Goal: Task Accomplishment & Management: Manage account settings

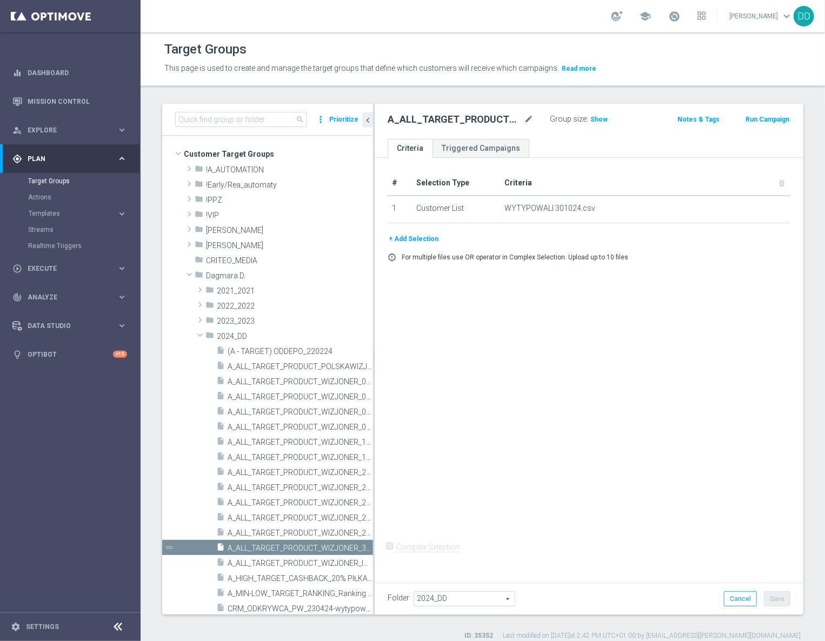
click at [45, 175] on div "Target Groups" at bounding box center [83, 181] width 111 height 16
click at [45, 178] on link "Target Groups" at bounding box center [70, 181] width 84 height 9
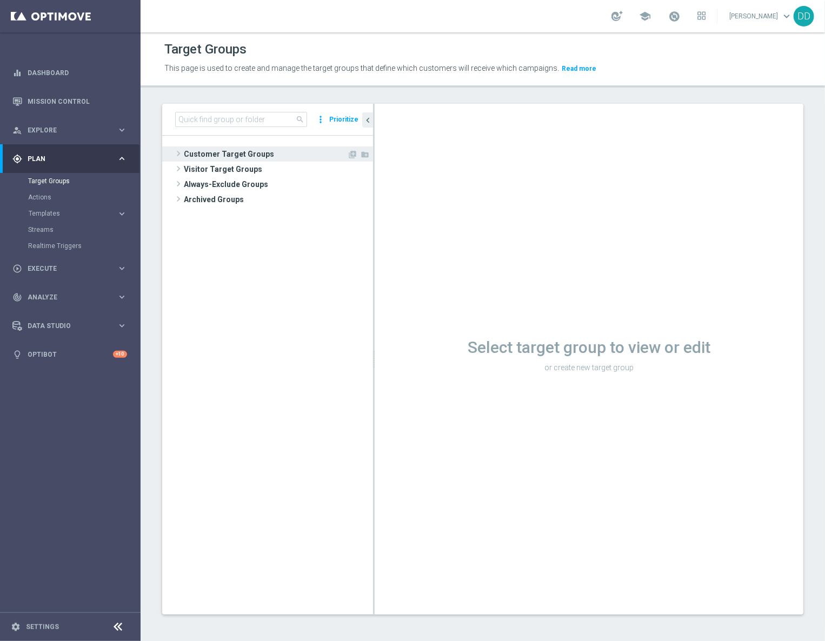
click at [198, 155] on span "Customer Target Groups" at bounding box center [265, 154] width 163 height 15
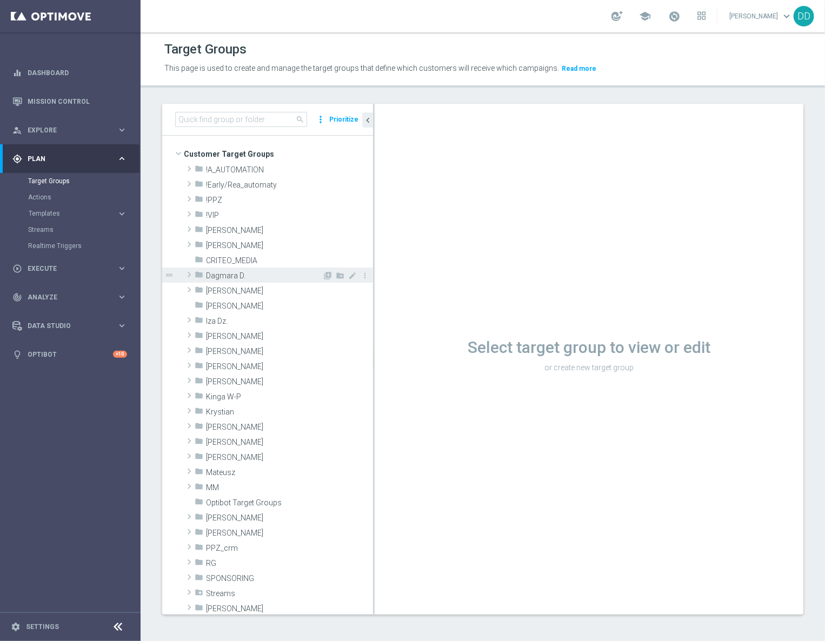
click at [229, 275] on span "Dagmara D." at bounding box center [264, 275] width 116 height 9
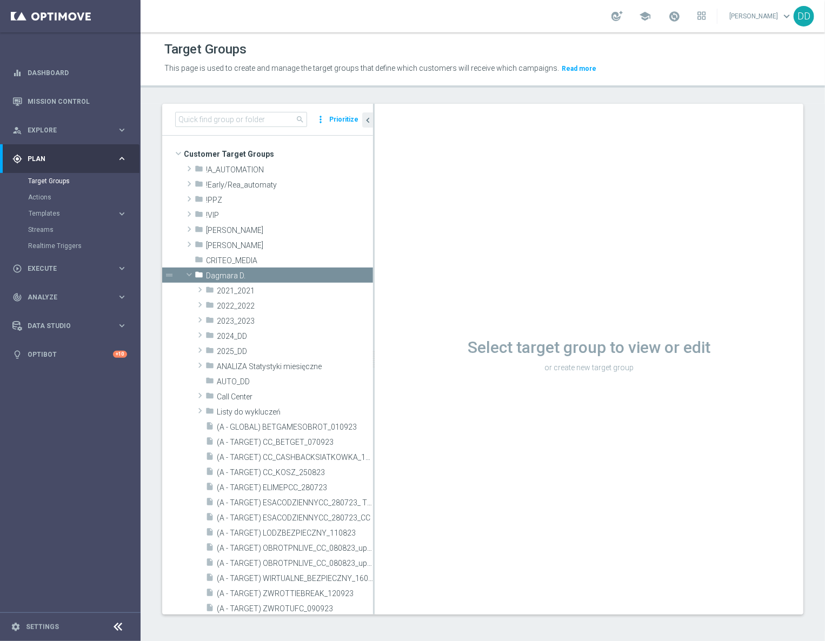
click at [241, 109] on div "search more_vert Prioritize" at bounding box center [267, 120] width 211 height 32
click at [238, 128] on div "search more_vert Prioritize" at bounding box center [267, 120] width 211 height 32
click at [236, 123] on input at bounding box center [241, 119] width 132 height 15
click at [180, 123] on input "GLOB" at bounding box center [241, 119] width 132 height 15
click at [180, 122] on input "GLOB" at bounding box center [241, 119] width 132 height 15
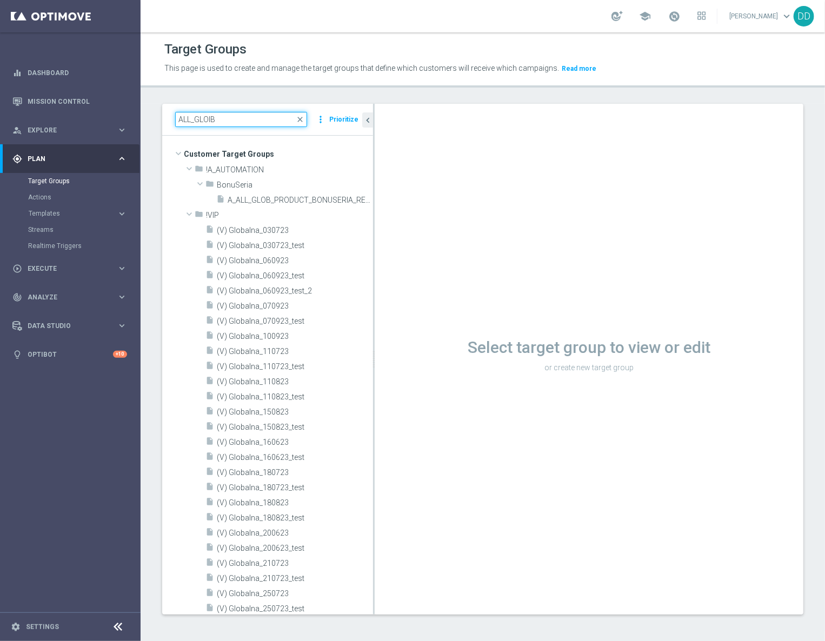
click at [254, 118] on input "ALL_GLOIB" at bounding box center [241, 119] width 132 height 15
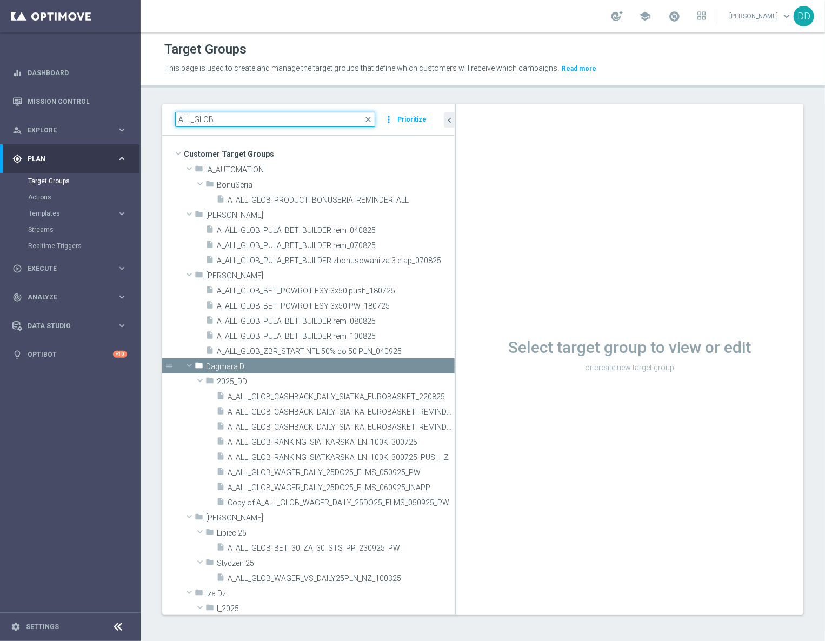
drag, startPoint x: 374, startPoint y: 435, endPoint x: 455, endPoint y: 434, distance: 81.7
click at [455, 434] on div at bounding box center [456, 359] width 2 height 511
click at [122, 625] on icon at bounding box center [118, 627] width 13 height 13
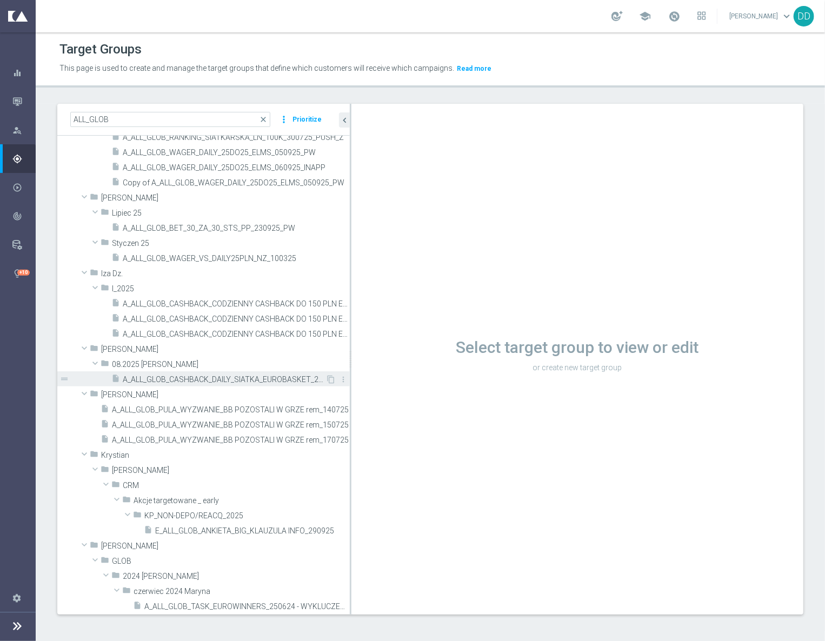
scroll to position [324, 0]
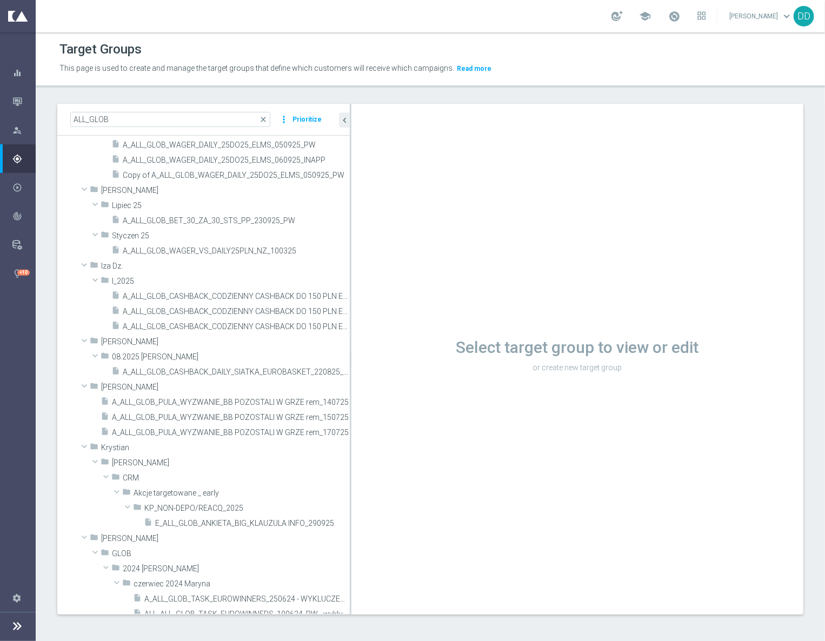
drag, startPoint x: 350, startPoint y: 513, endPoint x: 422, endPoint y: 509, distance: 72.6
click at [422, 509] on div "Select target group to view or edit or create new target group" at bounding box center [577, 359] width 452 height 511
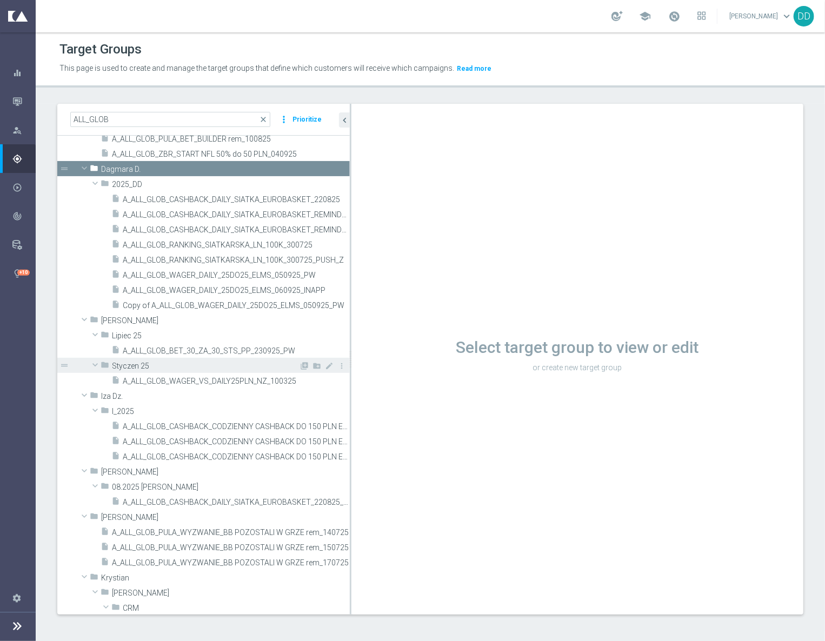
scroll to position [81, 0]
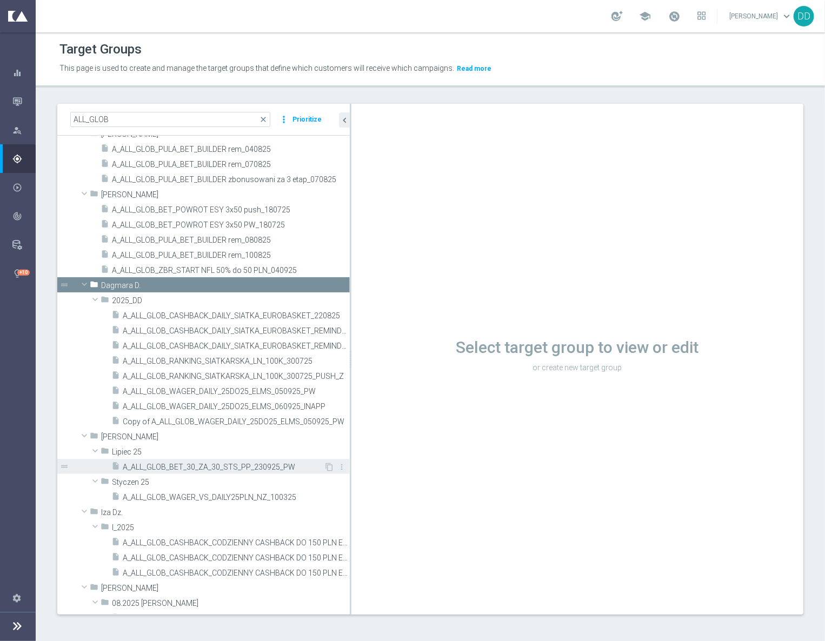
click at [267, 468] on span "A_ALL_GLOB_BET_30_ZA_30_STS_PP_230925_PW" at bounding box center [223, 467] width 201 height 9
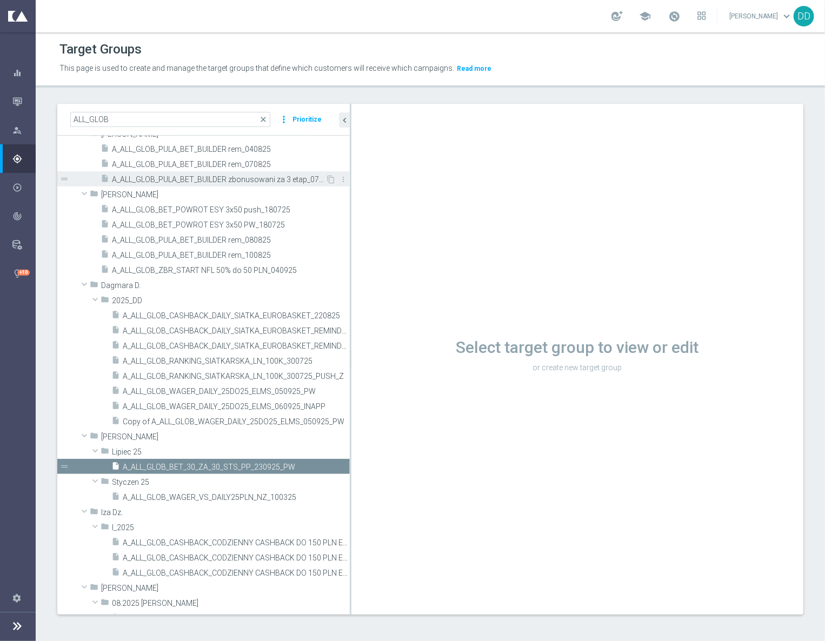
scroll to position [0, 0]
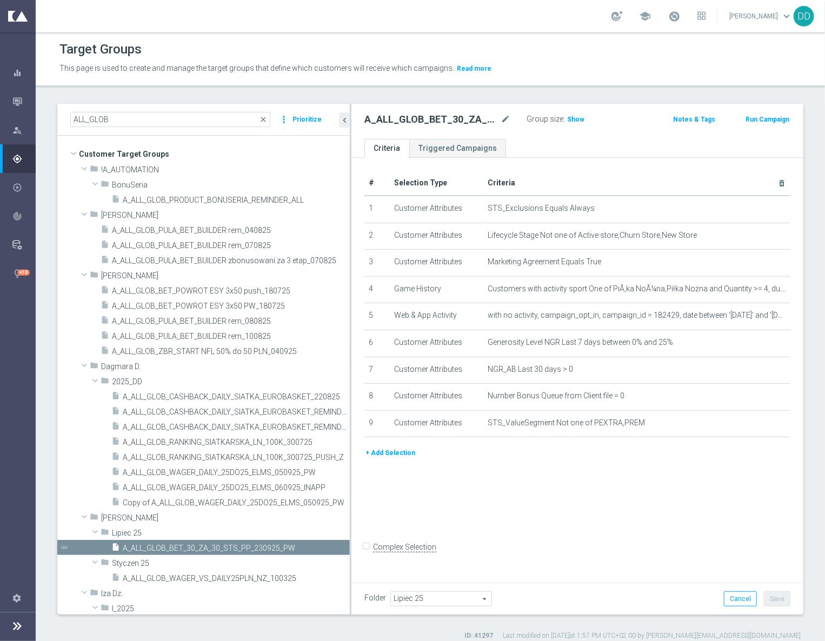
click at [537, 537] on div "# Selection Type Criteria delete_forever 1 Customer Attributes STS_Exclusions E…" at bounding box center [577, 368] width 452 height 421
drag, startPoint x: 95, startPoint y: 120, endPoint x: 28, endPoint y: 113, distance: 66.9
click at [31, 113] on main "equalizer Dashboard Mission Control" at bounding box center [412, 320] width 825 height 641
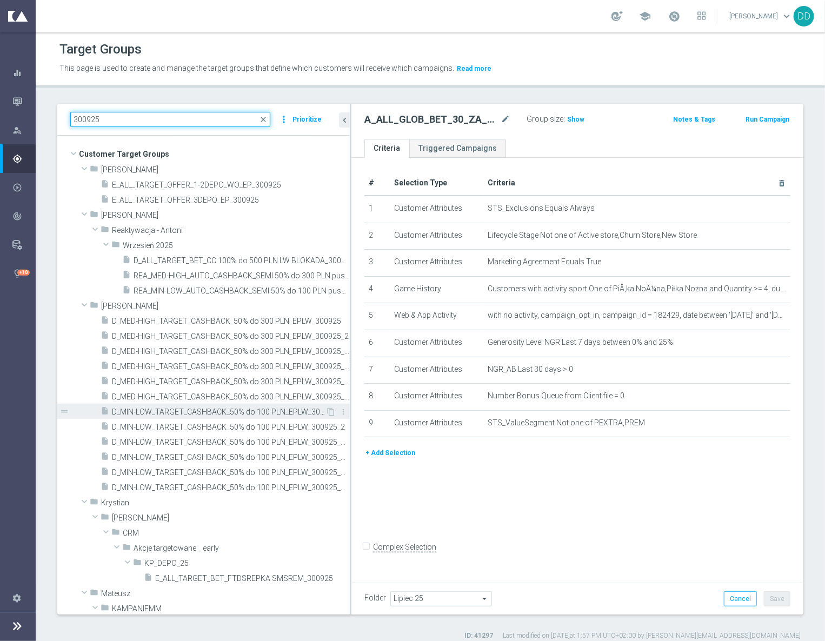
scroll to position [81, 0]
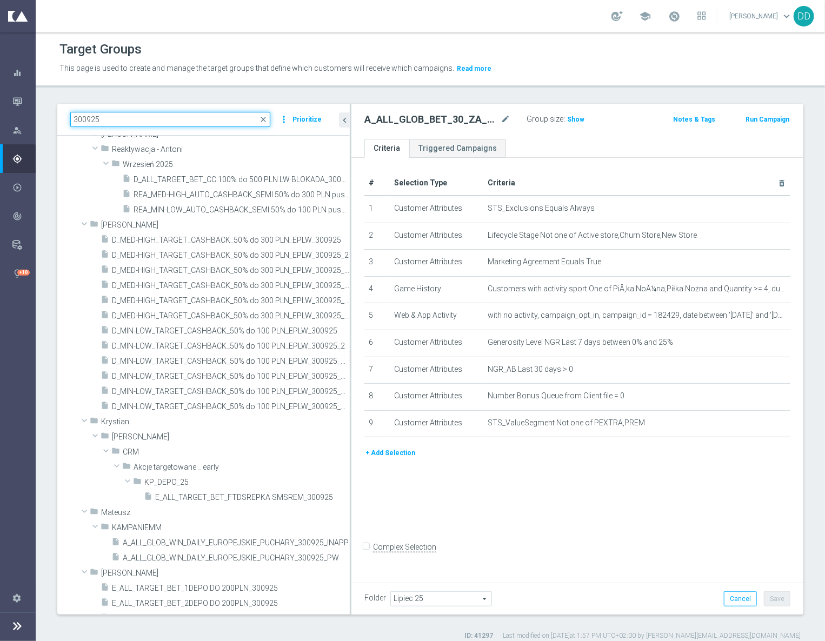
type input "300925"
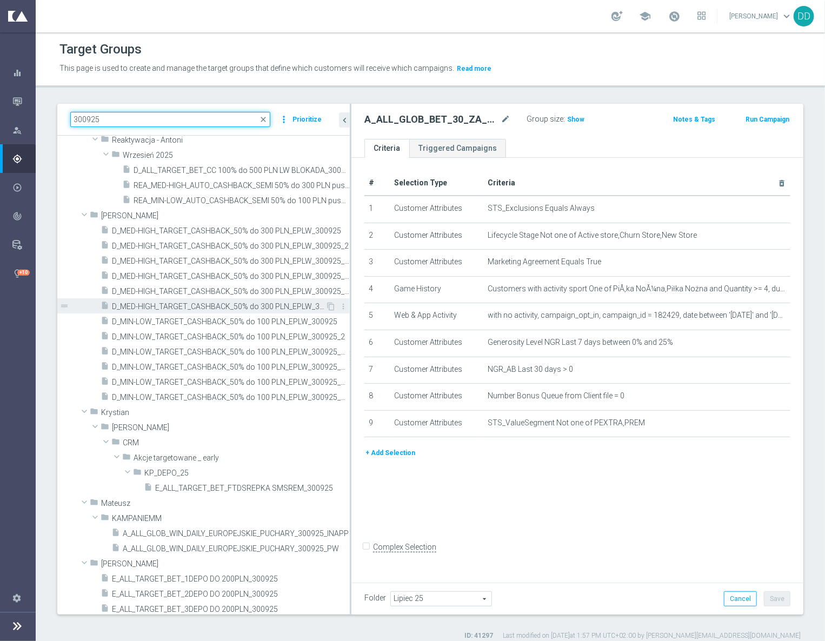
scroll to position [93, 0]
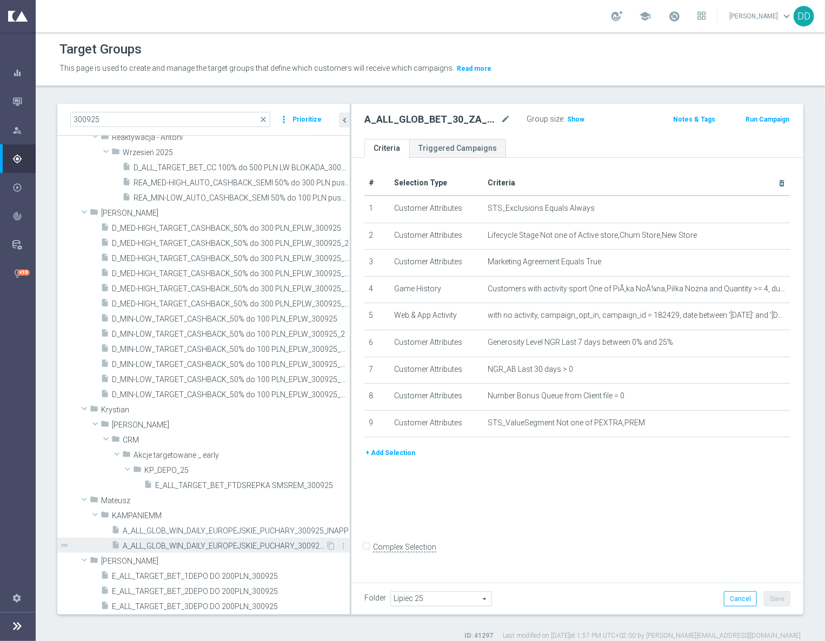
click at [216, 544] on span "A_ALL_GLOB_WIN_DAILY_EUROPEJSKIE_PUCHARY_300925_PW" at bounding box center [224, 546] width 203 height 9
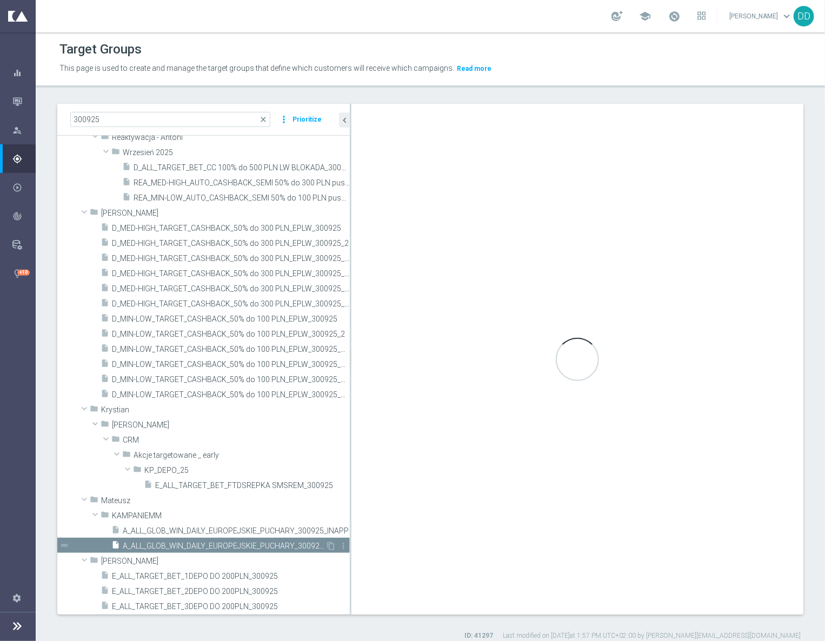
type input "KAMPANIEMM"
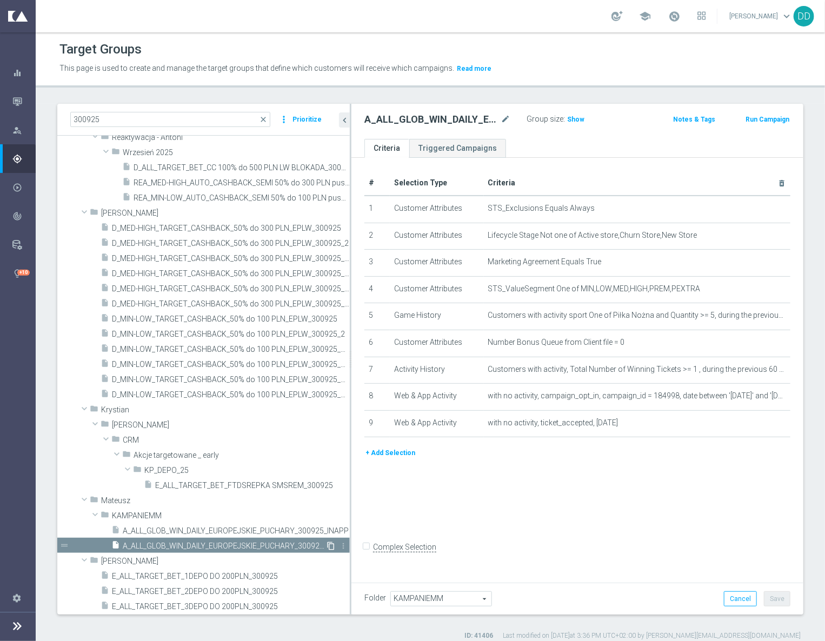
click at [327, 546] on icon "content_copy" at bounding box center [331, 546] width 9 height 9
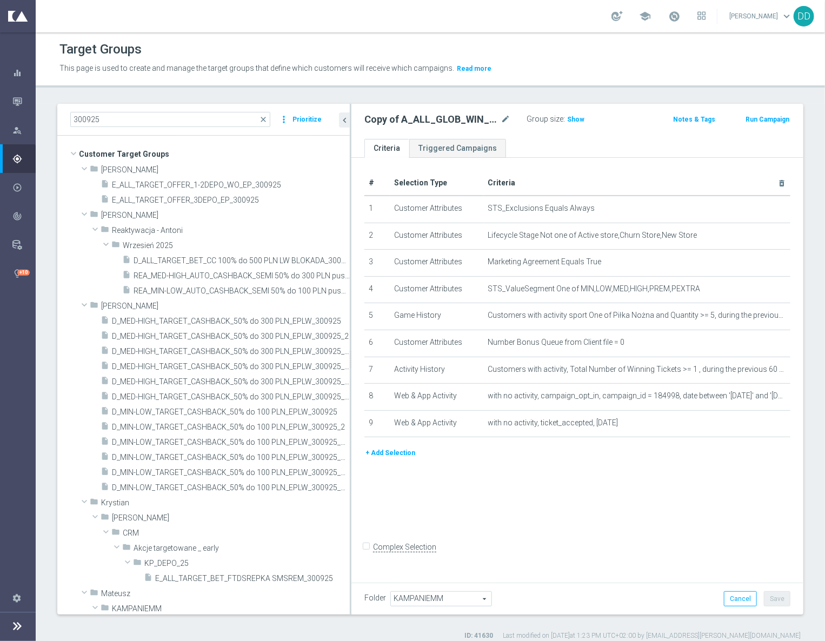
click at [404, 596] on span "KAMPANIEMM" at bounding box center [441, 599] width 101 height 14
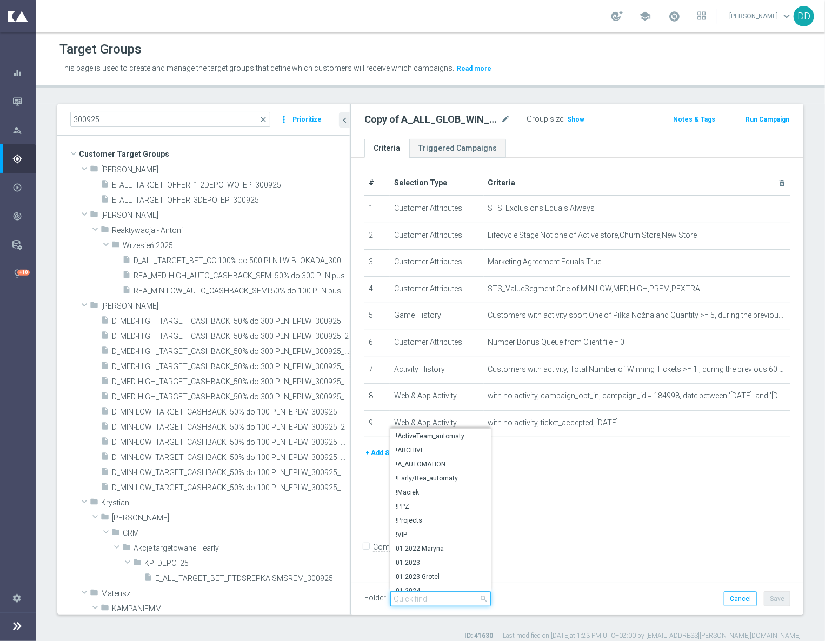
click at [404, 596] on input "search" at bounding box center [440, 599] width 101 height 15
type input "dd"
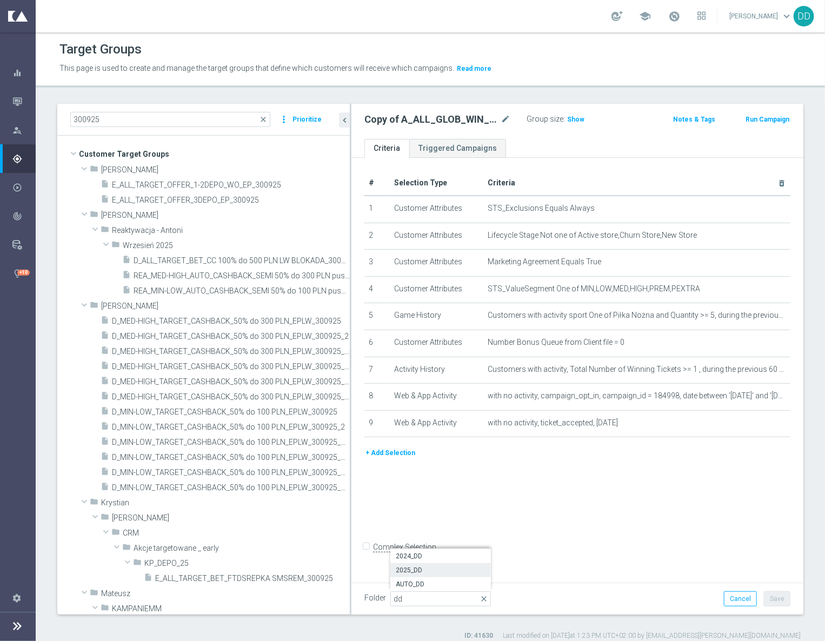
click at [417, 571] on span "2025_DD" at bounding box center [441, 570] width 90 height 9
type input "2025_DD"
click at [764, 599] on button "Save" at bounding box center [777, 599] width 26 height 15
click at [506, 122] on icon "mode_edit" at bounding box center [506, 119] width 10 height 13
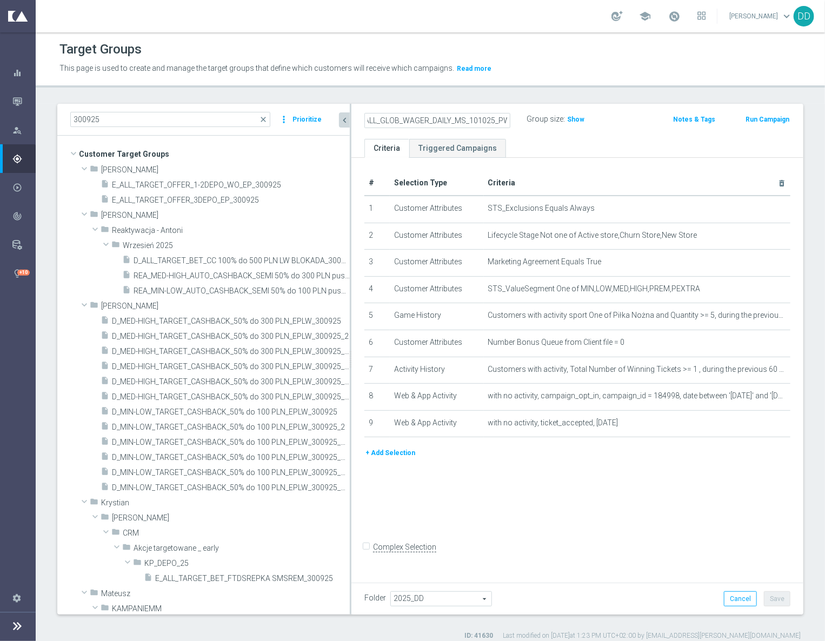
type input "A_ALL_GLOB_WAGER_DAILY_MS_101025_PW"
click at [345, 120] on icon "chevron_left" at bounding box center [345, 120] width 10 height 10
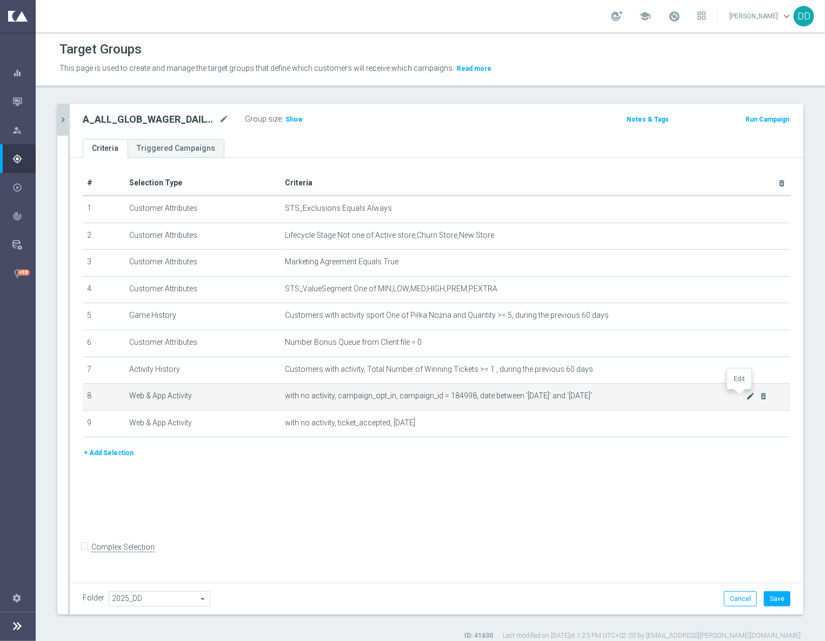
click at [746, 395] on icon "mode_edit" at bounding box center [750, 396] width 9 height 9
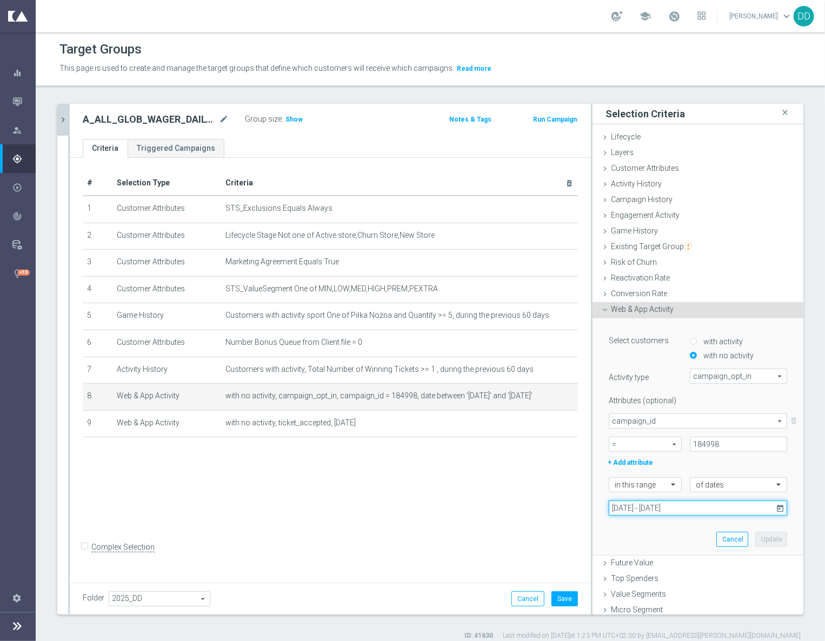
click at [692, 508] on input "[DATE] - [DATE]" at bounding box center [698, 508] width 178 height 15
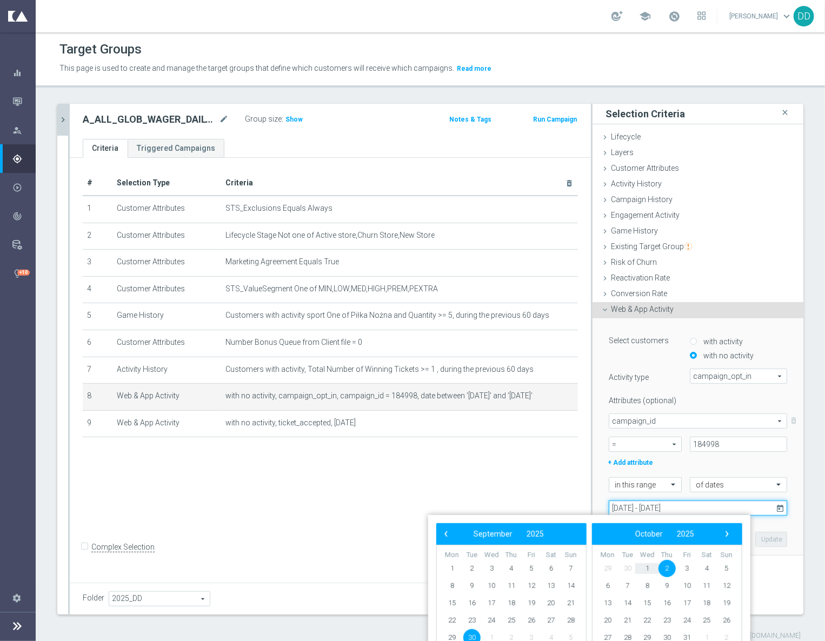
scroll to position [10, 0]
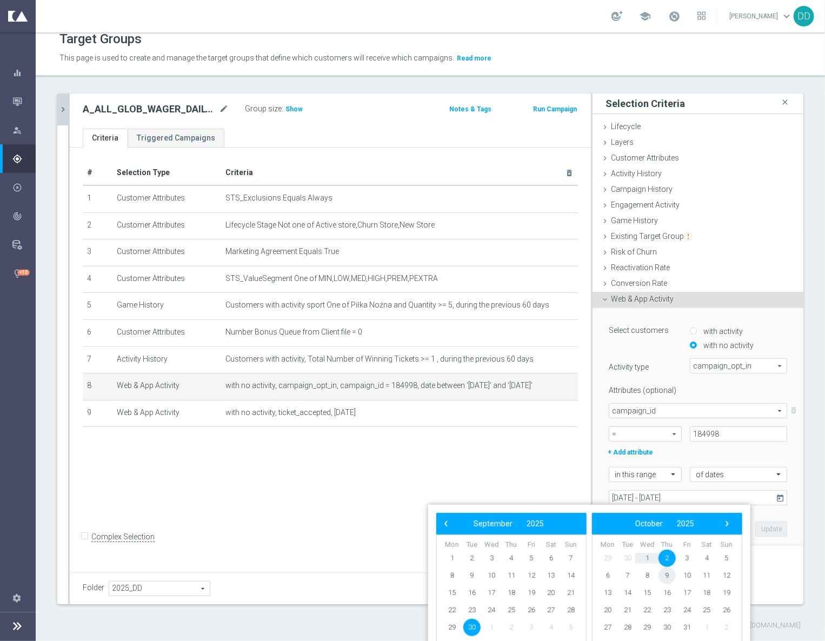
click at [661, 576] on span "9" at bounding box center [667, 575] width 17 height 17
click at [468, 592] on span "14" at bounding box center [471, 593] width 17 height 17
type input "[DATE] - [DATE]"
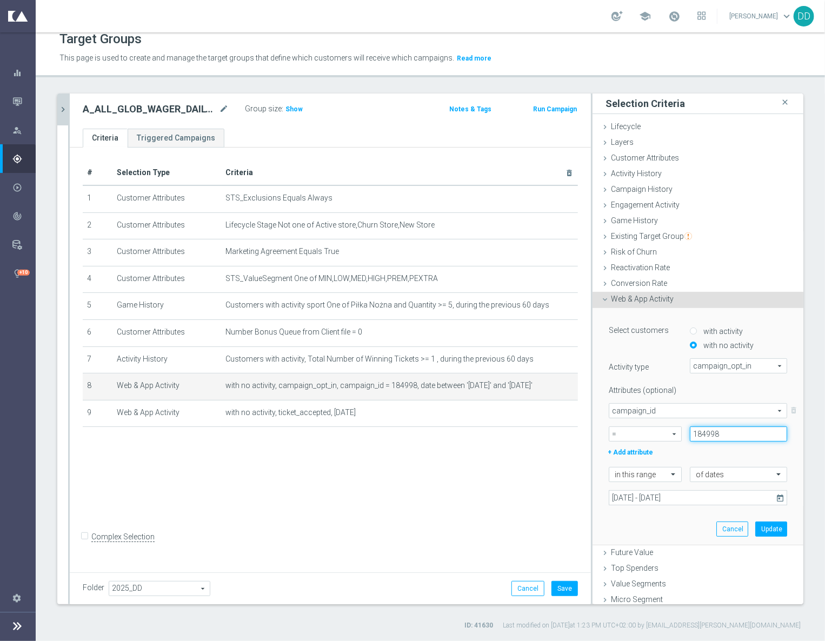
click at [706, 439] on input "184998" at bounding box center [738, 434] width 97 height 15
type input "1"
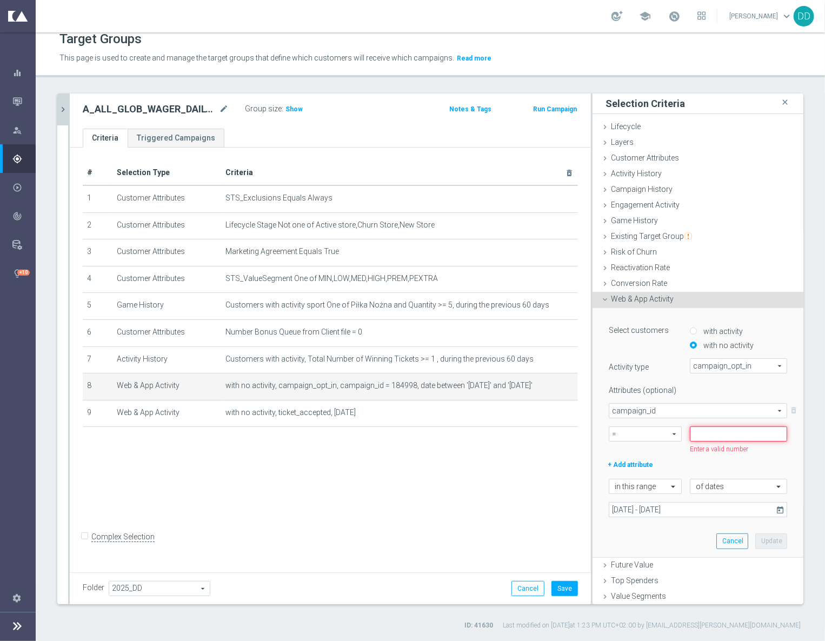
click at [736, 433] on input at bounding box center [738, 434] width 97 height 15
paste input "188300"
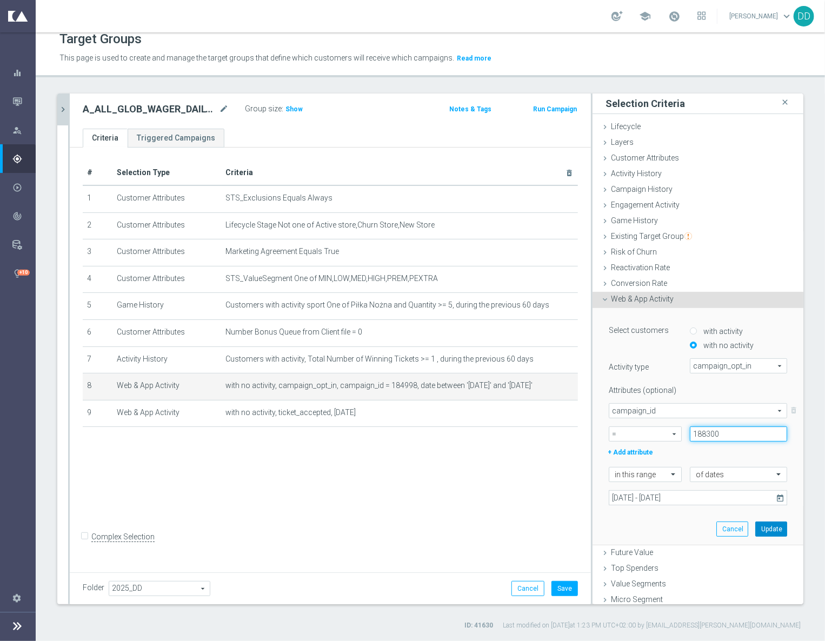
type input "188300"
click at [755, 529] on button "Update" at bounding box center [771, 529] width 32 height 15
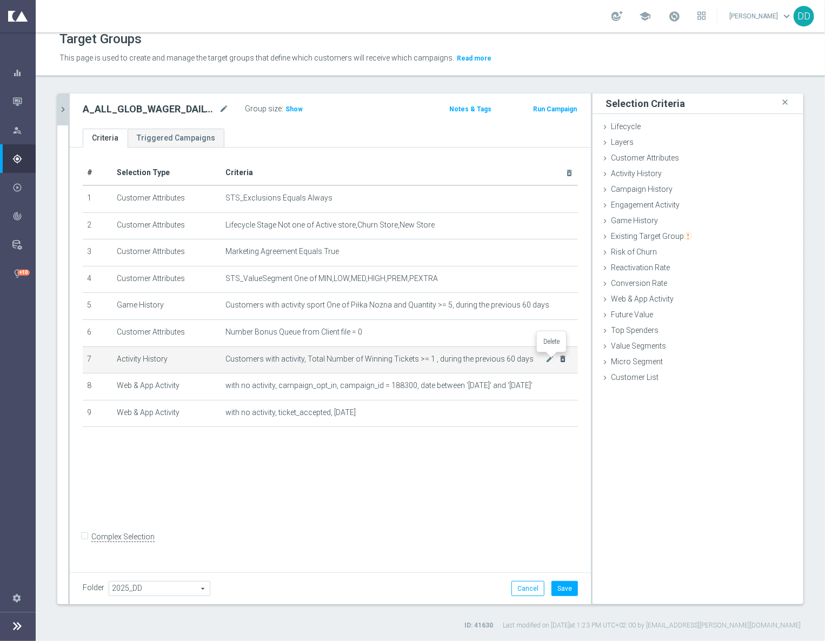
click at [559, 358] on icon "delete_forever" at bounding box center [563, 359] width 9 height 9
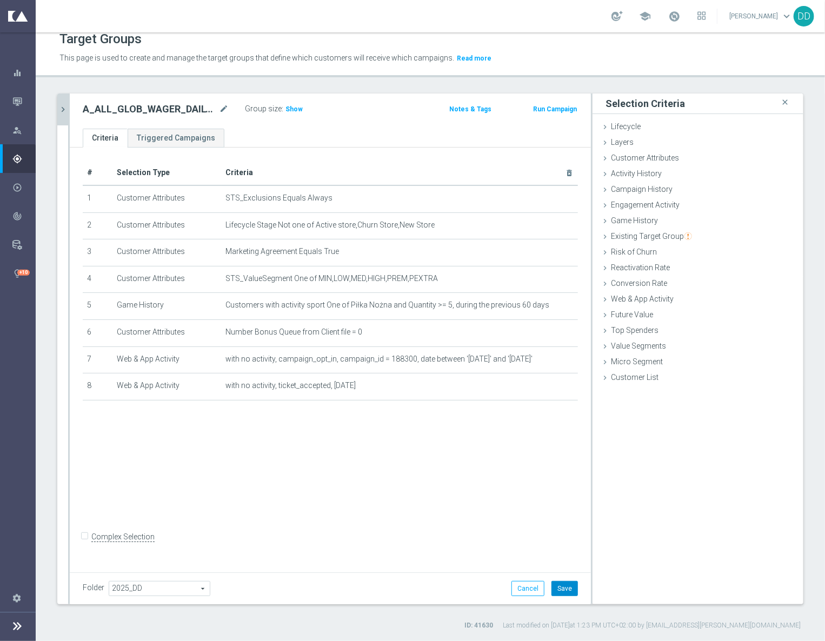
click at [553, 589] on button "Save" at bounding box center [565, 588] width 26 height 15
click at [291, 107] on span "Show" at bounding box center [293, 109] width 17 height 8
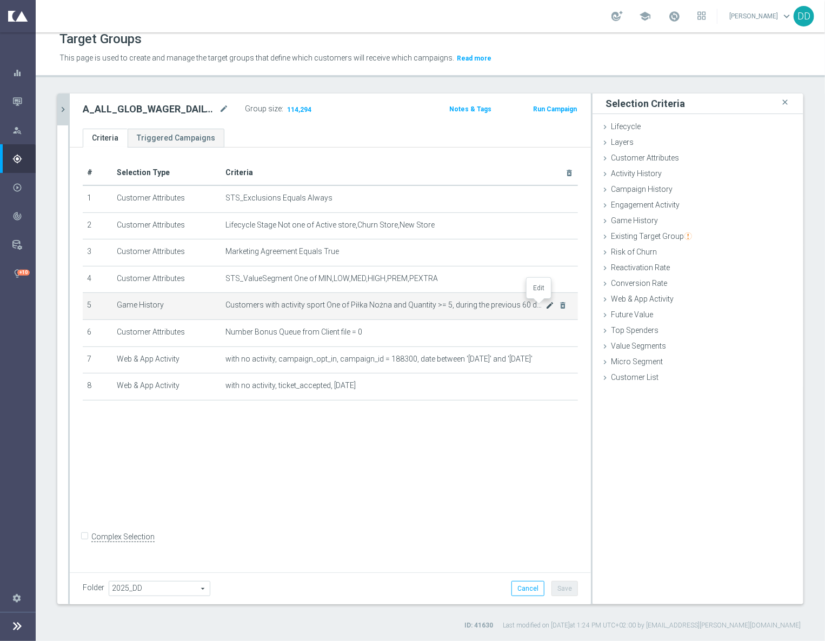
click at [546, 303] on icon "mode_edit" at bounding box center [550, 305] width 9 height 9
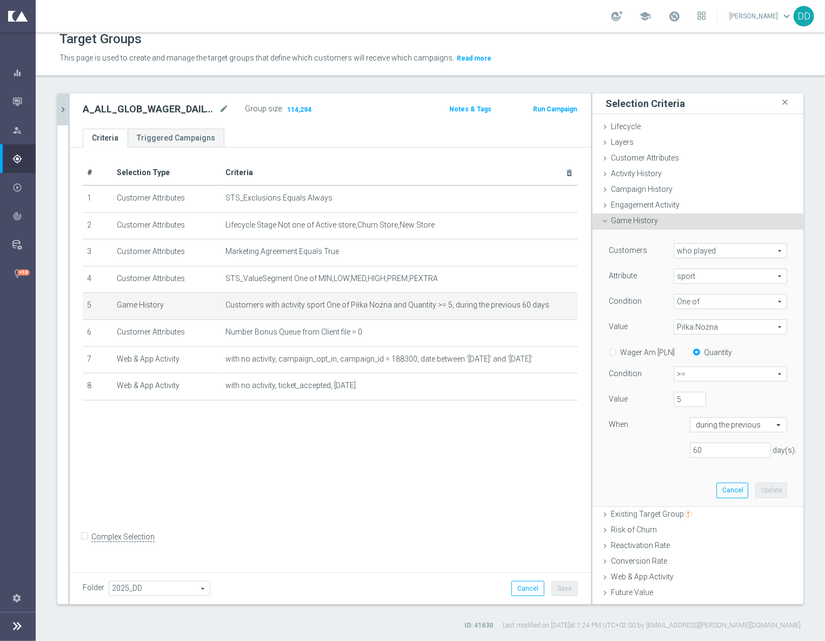
click at [61, 113] on icon "chevron_right" at bounding box center [63, 109] width 10 height 10
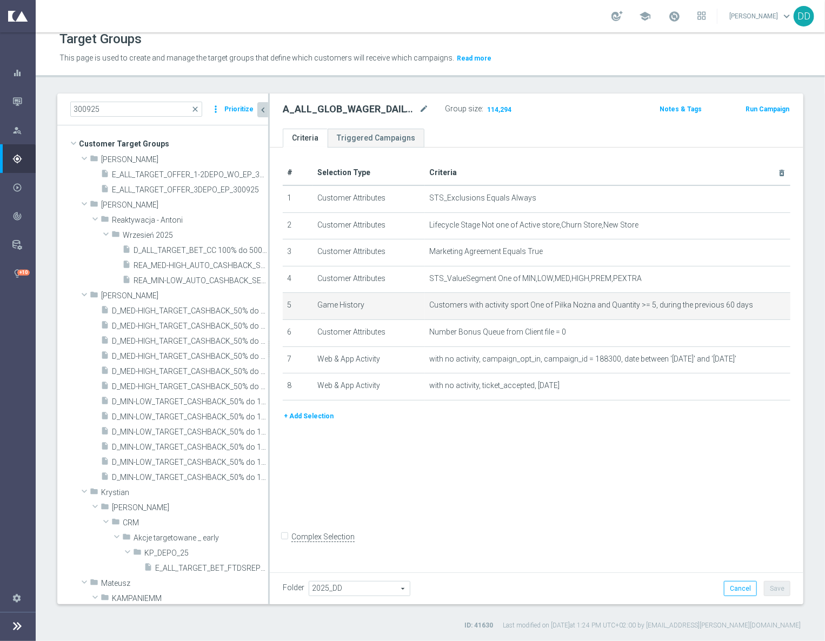
click at [316, 419] on button "+ Add Selection" at bounding box center [309, 416] width 52 height 12
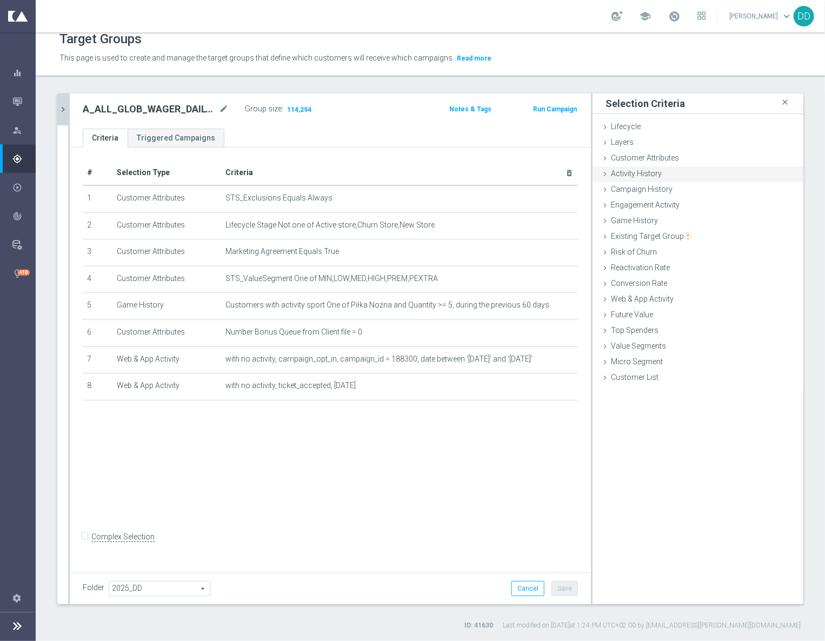
click at [611, 175] on span "Activity History" at bounding box center [636, 173] width 51 height 9
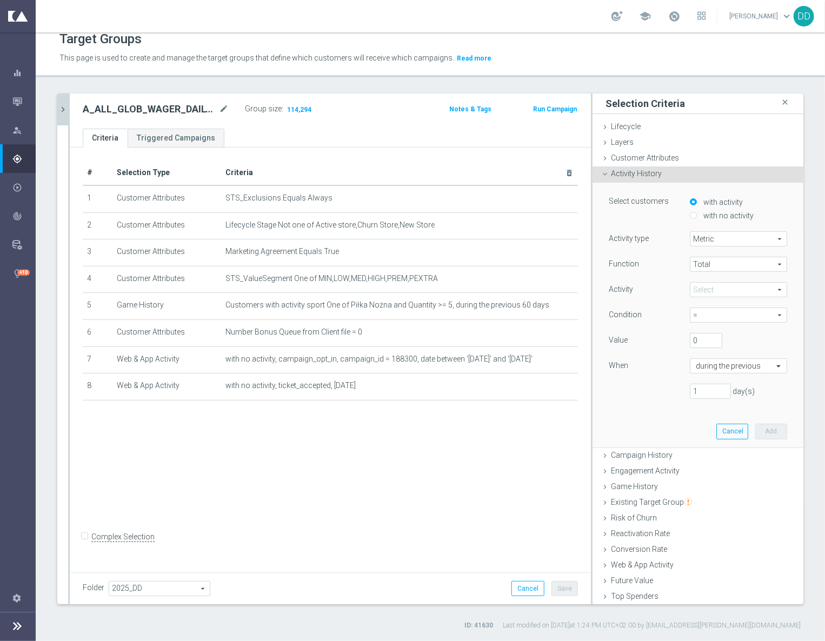
click at [701, 237] on span "Metric" at bounding box center [738, 239] width 96 height 14
click at [702, 267] on span "Days with activity" at bounding box center [738, 268] width 85 height 9
type input "Days with activity"
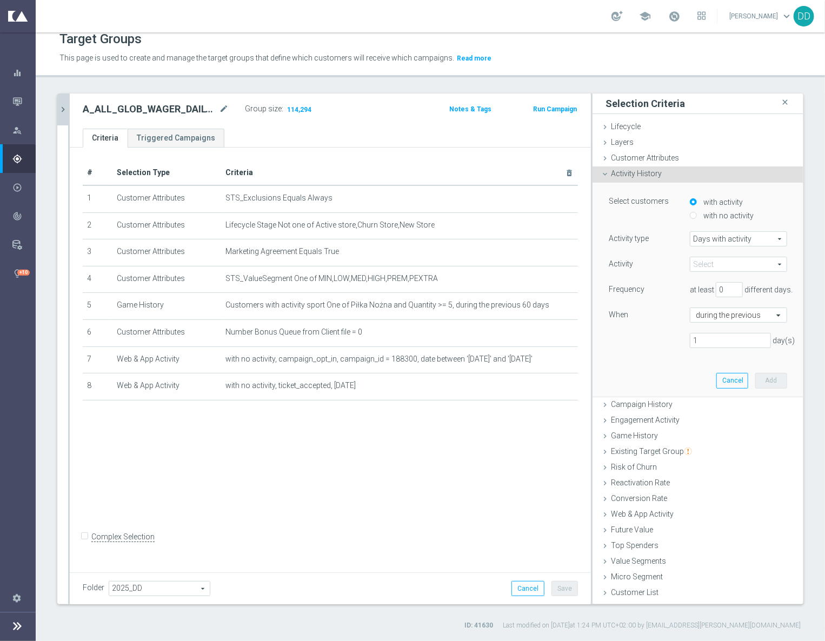
click at [701, 258] on span at bounding box center [738, 264] width 96 height 14
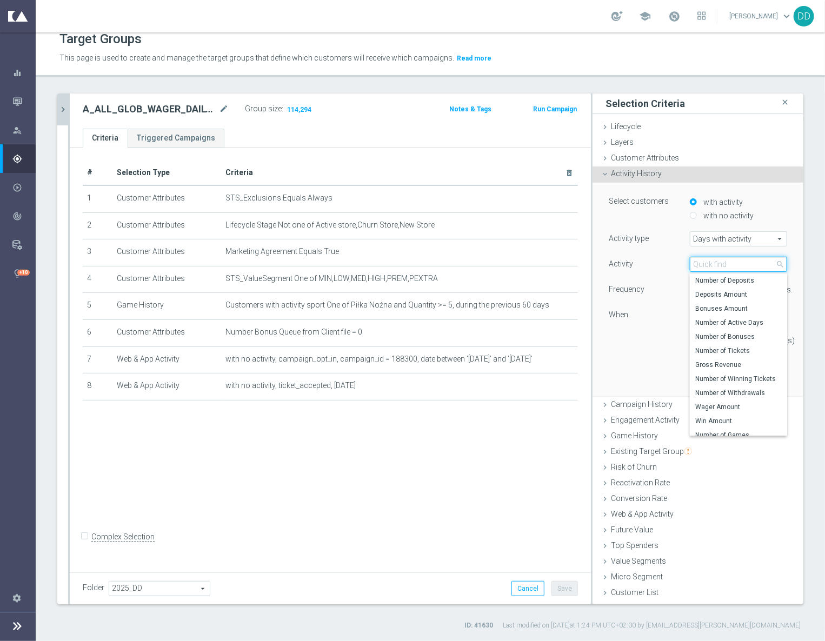
click at [705, 267] on input "search" at bounding box center [738, 264] width 97 height 15
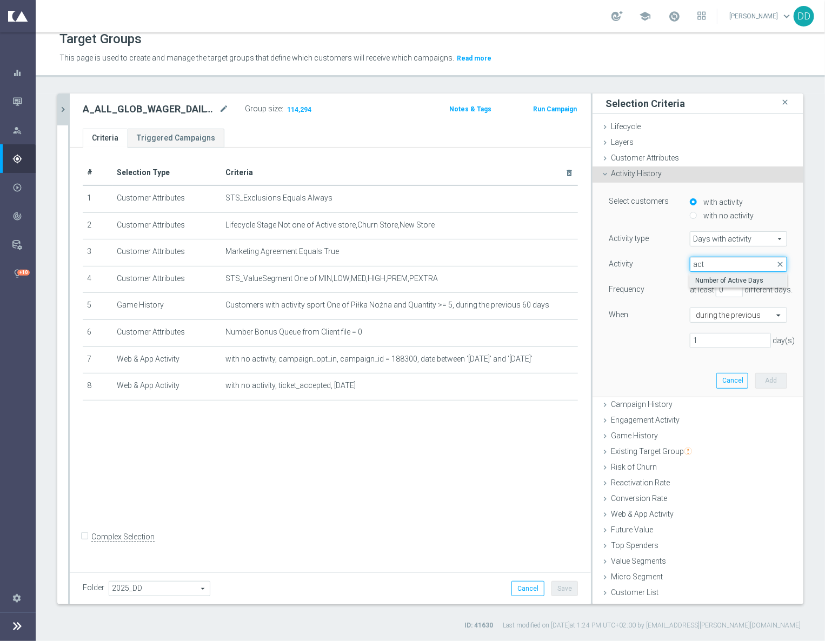
type input "act"
click at [705, 278] on span "Number of Active Days" at bounding box center [738, 280] width 87 height 9
type input "Number of Active Days"
drag, startPoint x: 713, startPoint y: 287, endPoint x: 693, endPoint y: 290, distance: 20.4
click at [693, 290] on div "at least 0 different days." at bounding box center [739, 289] width 114 height 15
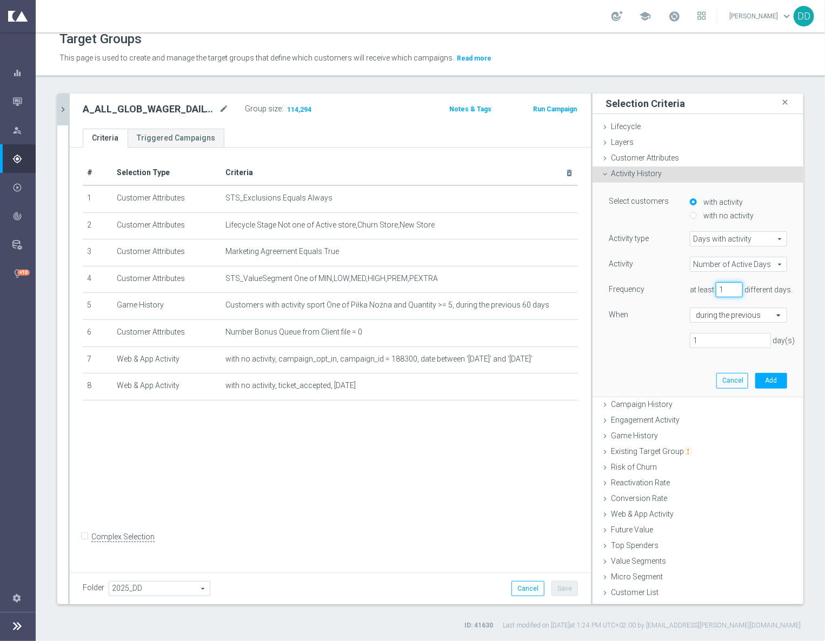
type input "1"
drag, startPoint x: 705, startPoint y: 341, endPoint x: 641, endPoint y: 340, distance: 64.3
click at [641, 340] on div "1 day(s)" at bounding box center [698, 340] width 195 height 15
type input "14"
click at [761, 380] on button "Add" at bounding box center [771, 380] width 32 height 15
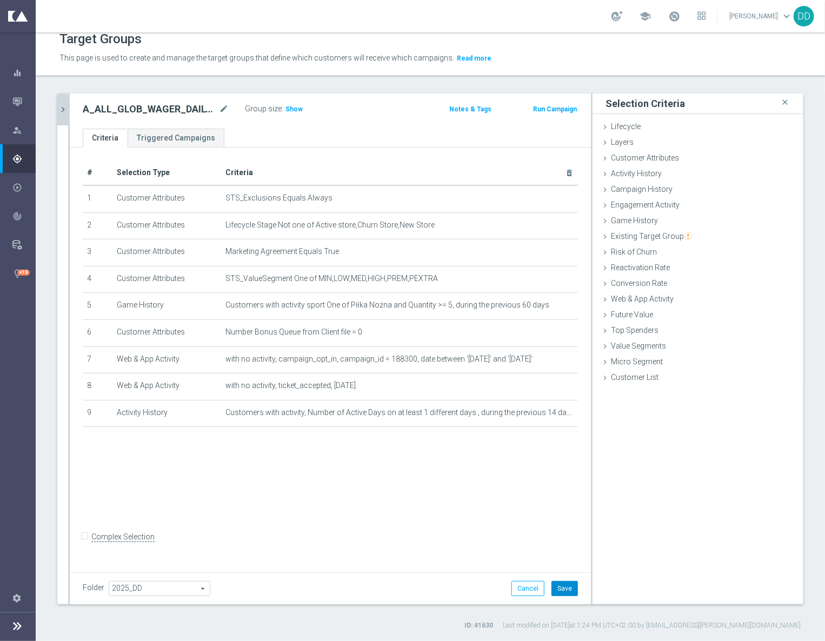
click at [552, 590] on button "Save" at bounding box center [565, 588] width 26 height 15
click at [290, 109] on span "Show" at bounding box center [293, 109] width 17 height 8
click at [220, 107] on icon "mode_edit" at bounding box center [224, 109] width 10 height 13
click at [216, 108] on h2 "A_ALL_GLOB_WAGER_DAILY_MS_101025_PW" at bounding box center [150, 109] width 134 height 13
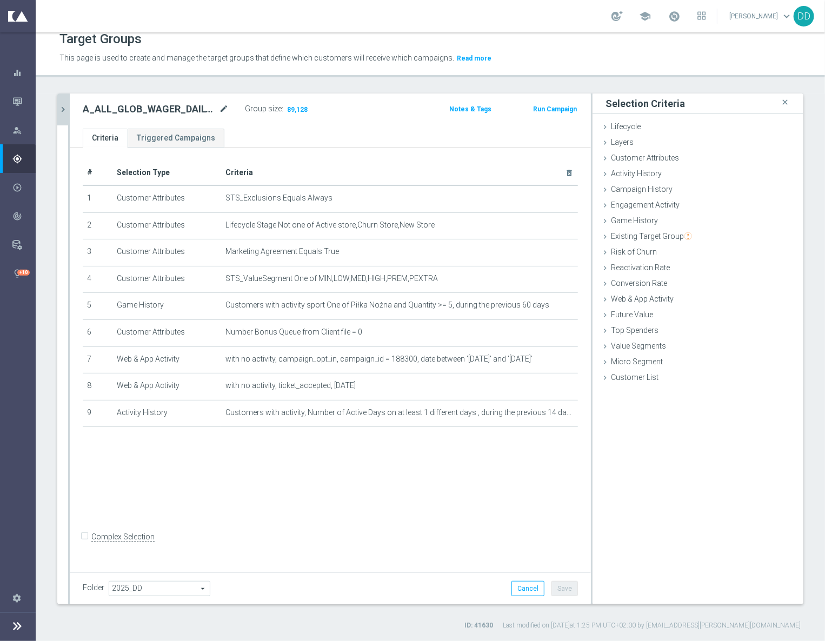
click at [220, 108] on icon "mode_edit" at bounding box center [224, 109] width 10 height 13
click at [199, 521] on div "# Selection Type Criteria delete_forever 1 Customer Attributes STS_Exclusions E…" at bounding box center [330, 358] width 521 height 421
